Goal: Task Accomplishment & Management: Complete application form

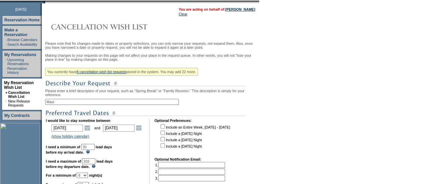
scroll to position [85, 0]
click at [95, 164] on input "203" at bounding box center [88, 161] width 13 height 6
type input "2"
type input "180"
click at [270, 141] on form "Follow Us ::" at bounding box center [211, 109] width 423 height 389
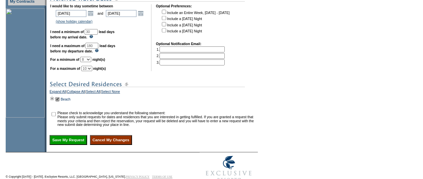
scroll to position [199, 0]
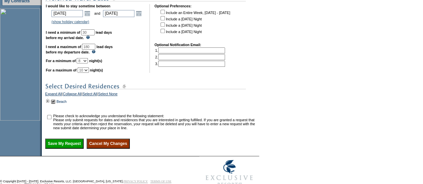
click at [51, 119] on input "checkbox" at bounding box center [49, 117] width 4 height 4
checkbox input "true"
click at [70, 149] on input "Save My Request" at bounding box center [64, 144] width 38 height 10
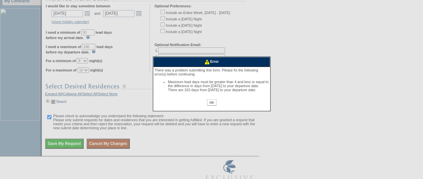
click at [212, 106] on input "OK" at bounding box center [211, 102] width 9 height 6
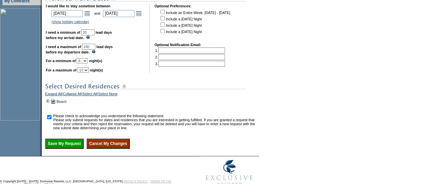
click at [95, 50] on input "180" at bounding box center [88, 47] width 13 height 6
type input "120"
click at [66, 149] on input "Save My Request" at bounding box center [64, 144] width 38 height 10
